Goal: Obtain resource: Download file/media

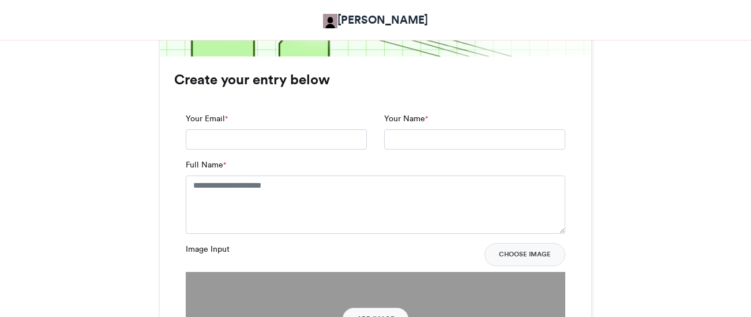
scroll to position [759, 0]
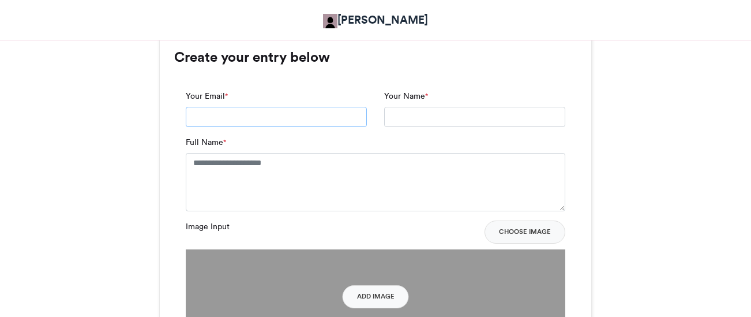
click at [330, 114] on input "Your Email *" at bounding box center [276, 117] width 181 height 21
click at [289, 117] on input "******" at bounding box center [276, 117] width 181 height 21
type input "**********"
click at [440, 114] on input "Your Name *" at bounding box center [474, 117] width 181 height 21
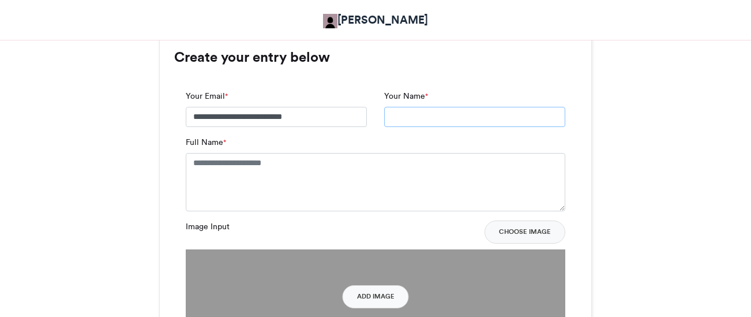
click at [403, 118] on input "Your Name *" at bounding box center [474, 117] width 181 height 21
type input "**********"
click at [347, 183] on textarea "Full Name *" at bounding box center [376, 182] width 380 height 58
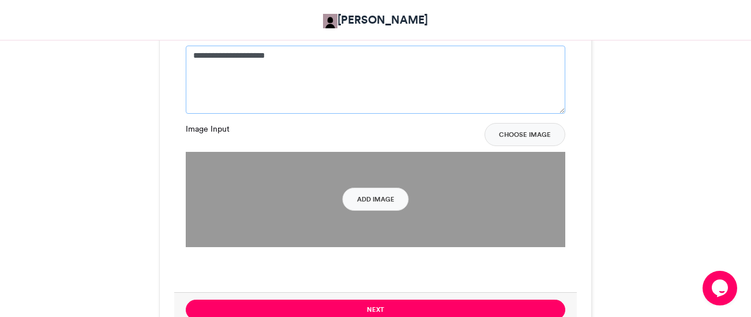
scroll to position [873, 0]
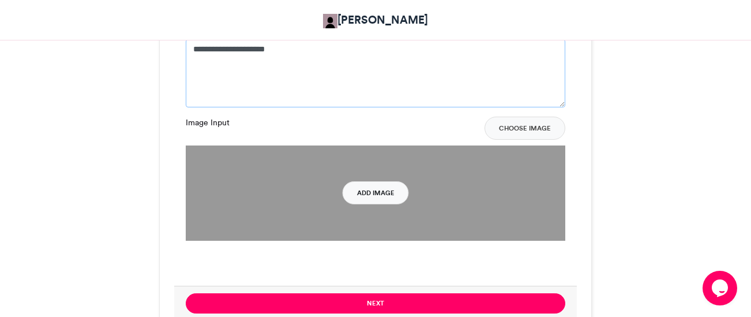
type textarea "**********"
click at [381, 193] on button "Add Image" at bounding box center [376, 192] width 66 height 23
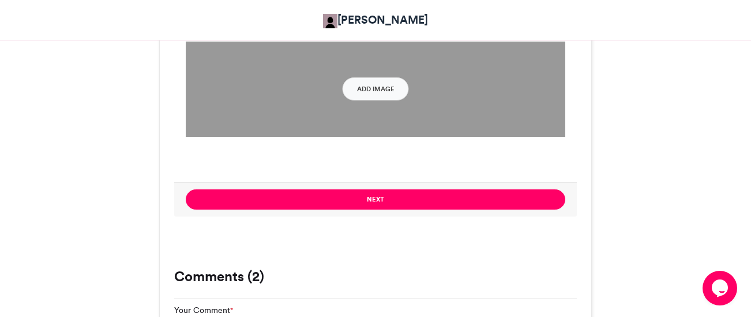
scroll to position [980, 0]
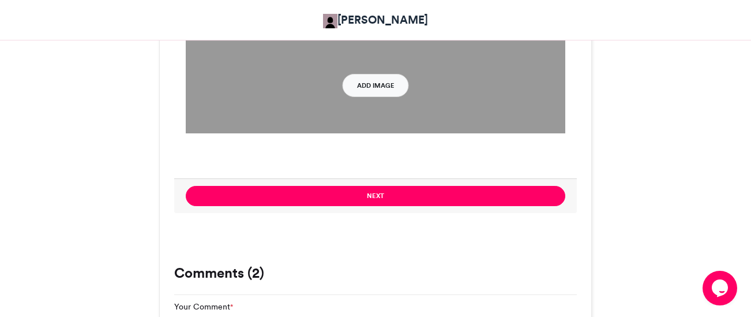
click at [394, 84] on button "Add Image" at bounding box center [376, 85] width 66 height 23
click at [374, 81] on button "Add Image" at bounding box center [376, 85] width 66 height 23
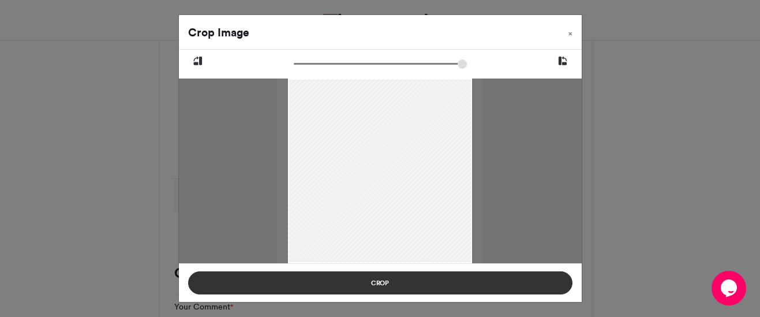
click at [401, 280] on button "Crop" at bounding box center [380, 282] width 384 height 23
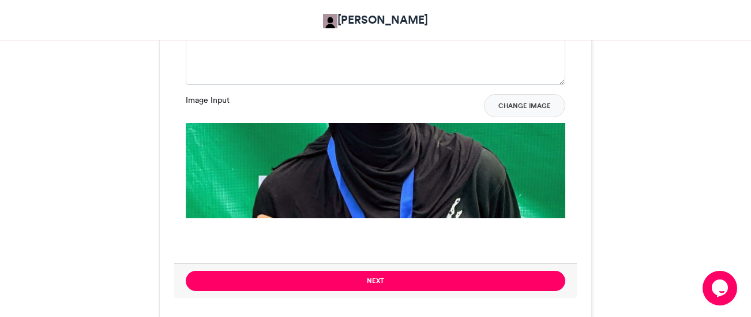
scroll to position [909, 0]
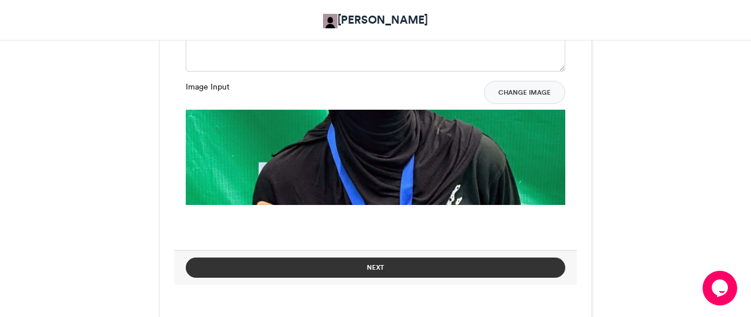
click at [441, 263] on button "Next" at bounding box center [376, 267] width 380 height 20
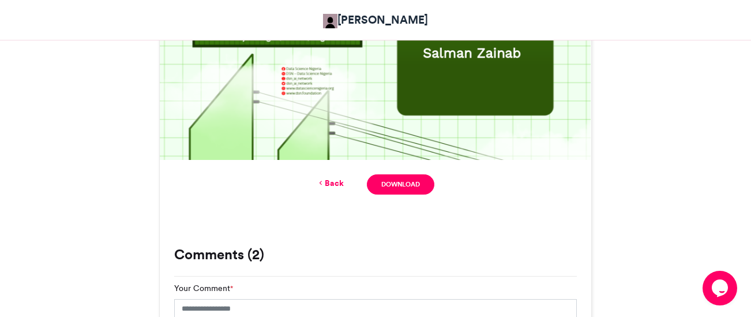
scroll to position [640, 0]
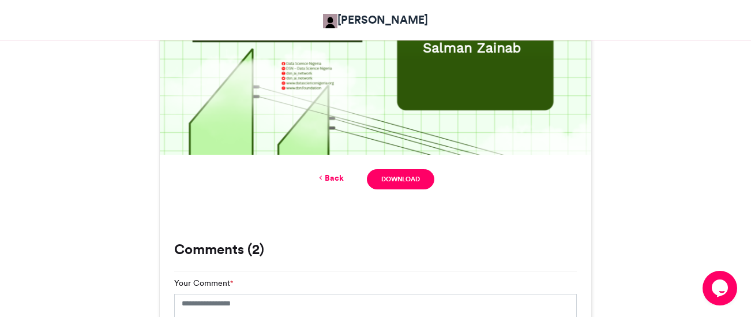
click at [334, 181] on link "Back" at bounding box center [330, 178] width 27 height 12
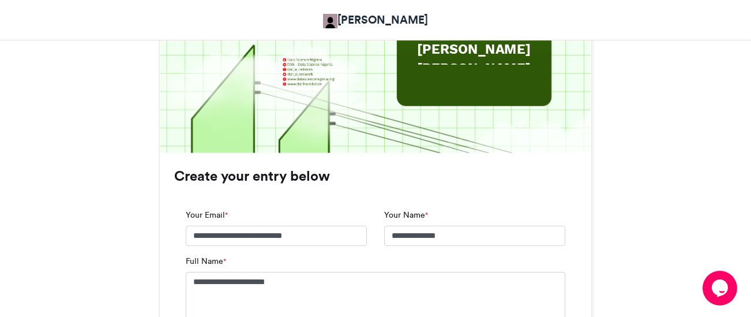
scroll to position [980, 0]
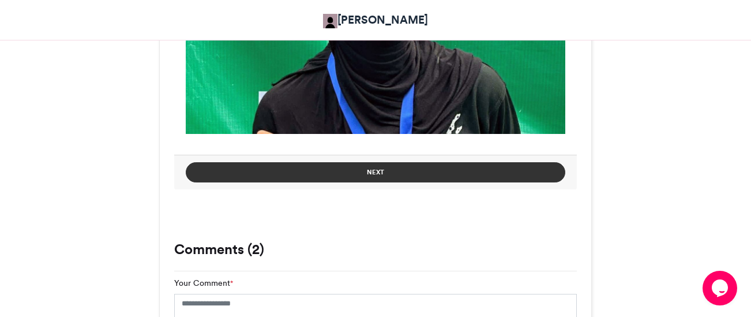
click at [432, 170] on button "Next" at bounding box center [376, 172] width 380 height 20
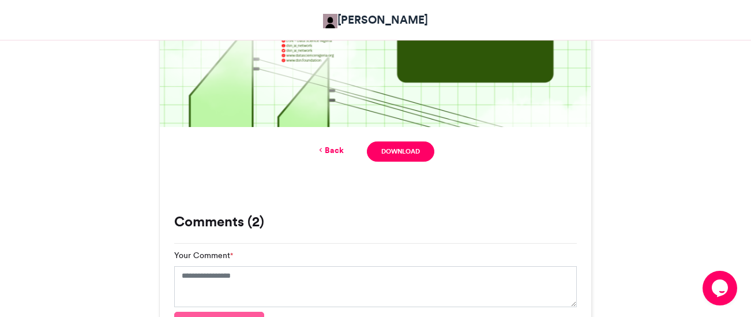
scroll to position [673, 0]
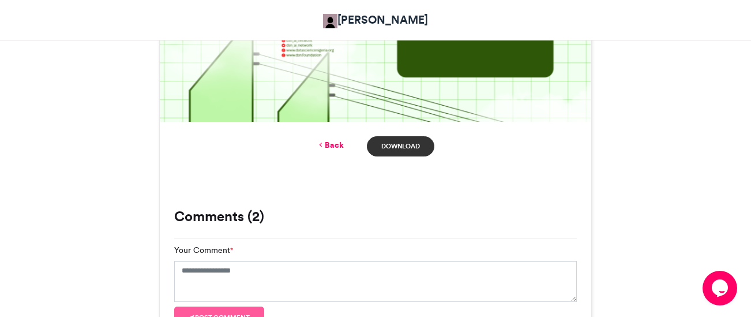
click at [427, 145] on link "Download" at bounding box center [401, 146] width 68 height 20
